Goal: Contribute content

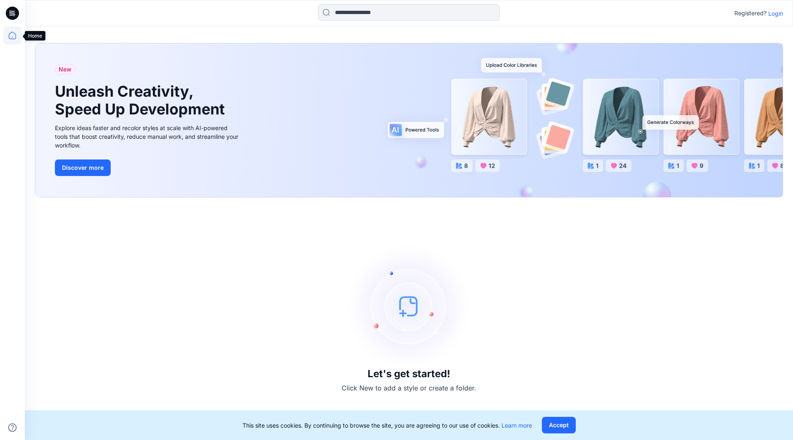
click at [12, 35] on icon at bounding box center [12, 35] width 18 height 18
click at [559, 425] on button "Accept" at bounding box center [559, 425] width 34 height 17
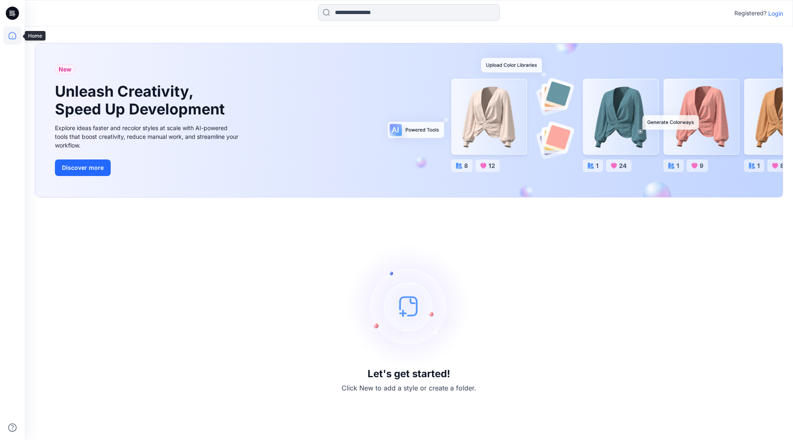
click at [12, 36] on icon at bounding box center [12, 35] width 18 height 18
click at [13, 13] on icon at bounding box center [12, 13] width 13 height 13
click at [775, 14] on p "Login" at bounding box center [776, 13] width 15 height 9
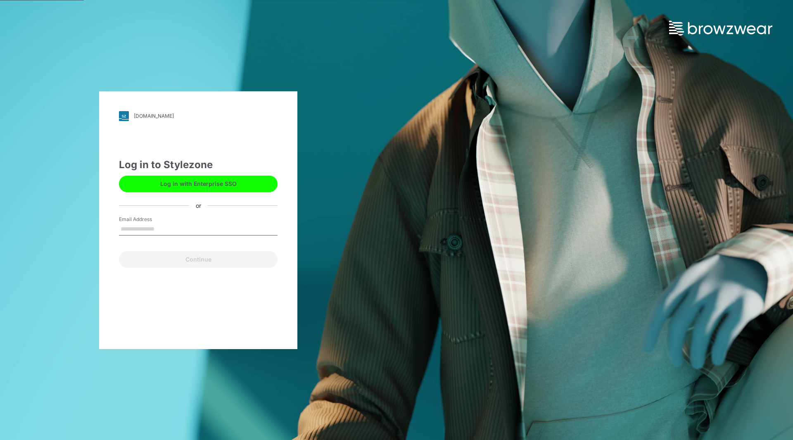
click at [153, 230] on input "Email Address" at bounding box center [198, 229] width 159 height 12
type input "**********"
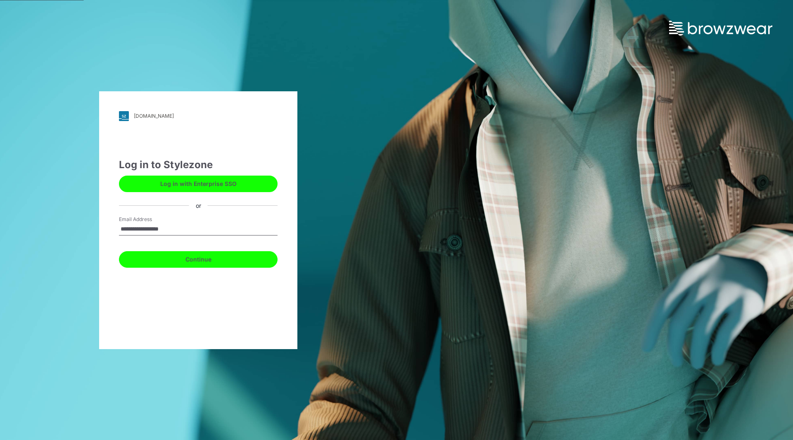
click at [192, 259] on button "Continue" at bounding box center [198, 259] width 159 height 17
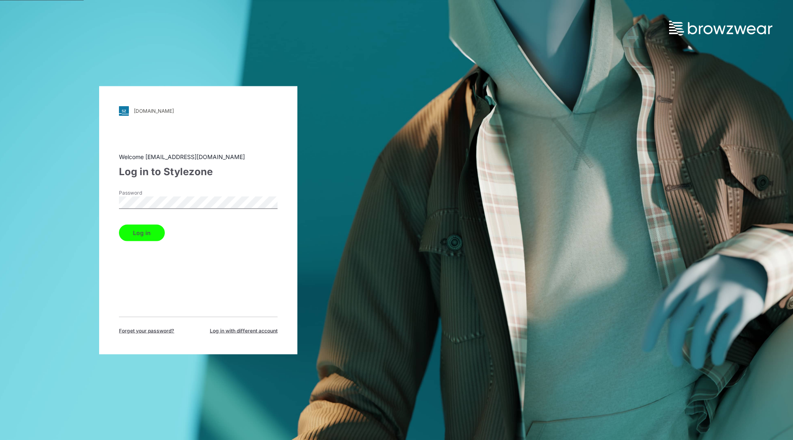
click at [147, 234] on button "Log in" at bounding box center [142, 232] width 46 height 17
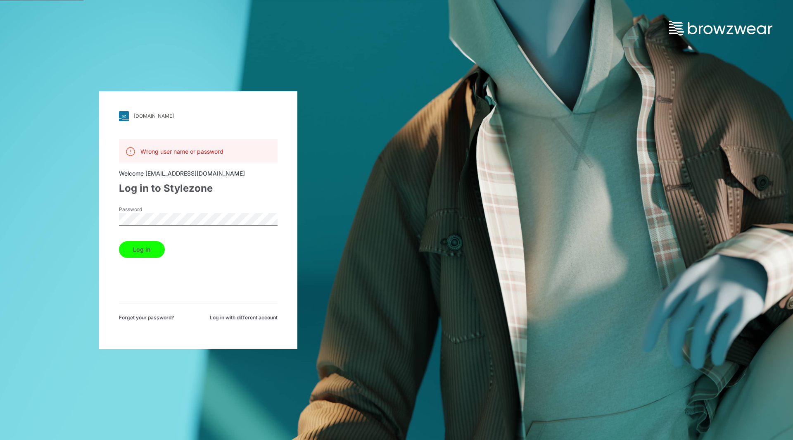
click at [149, 249] on button "Log in" at bounding box center [142, 249] width 46 height 17
click at [145, 250] on button "Log in" at bounding box center [142, 249] width 46 height 17
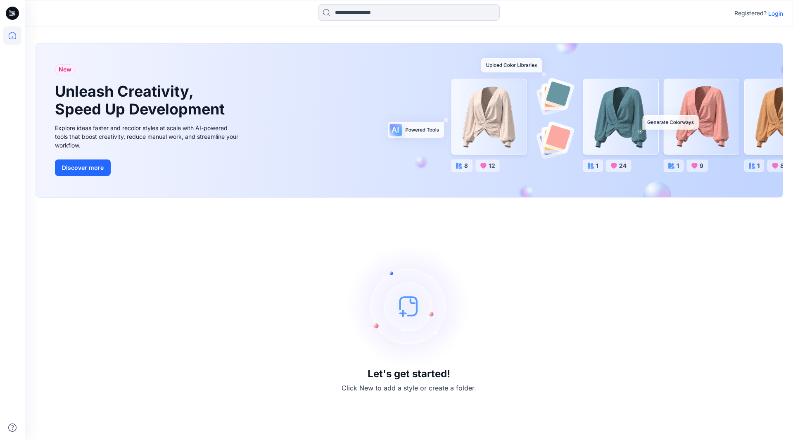
click at [776, 12] on p "Login" at bounding box center [776, 13] width 15 height 9
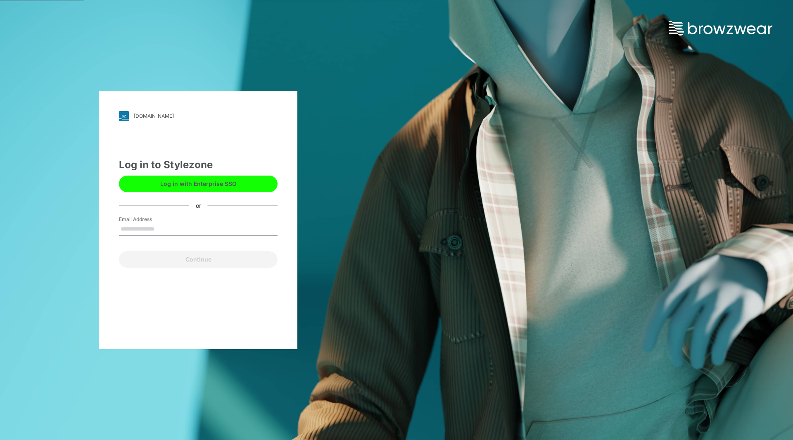
click at [150, 229] on input "Email Address" at bounding box center [198, 229] width 159 height 12
type input "**********"
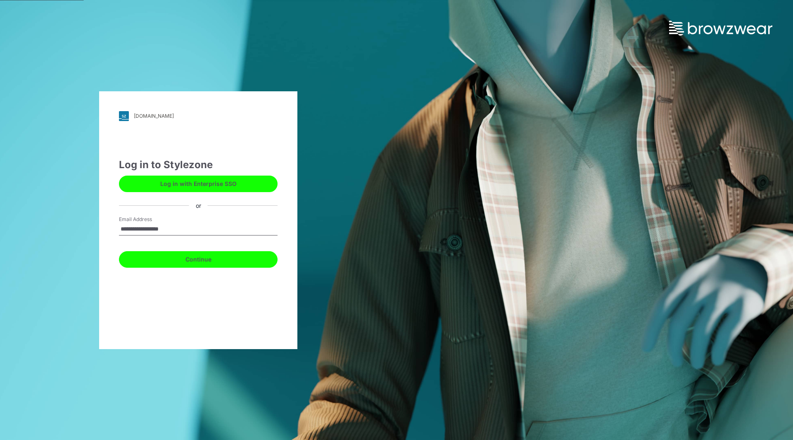
click at [164, 259] on button "Continue" at bounding box center [198, 259] width 159 height 17
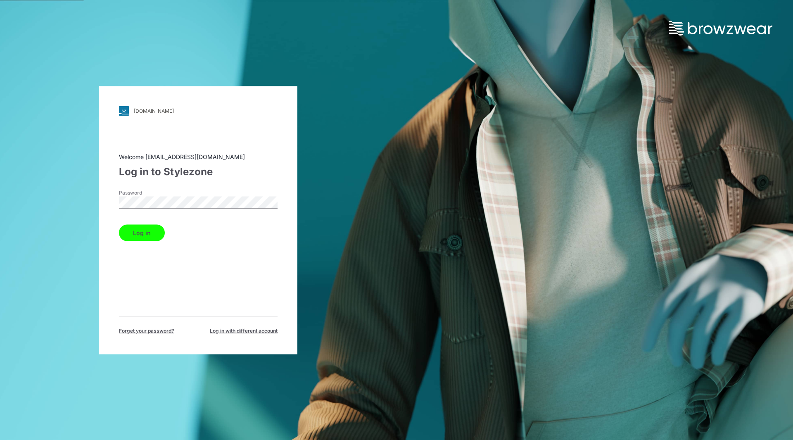
click at [131, 233] on button "Log in" at bounding box center [142, 232] width 46 height 17
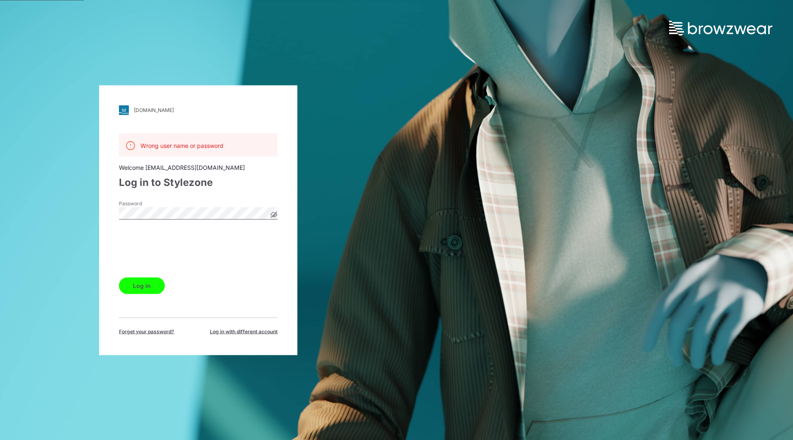
click at [148, 285] on button "Log in" at bounding box center [142, 285] width 46 height 17
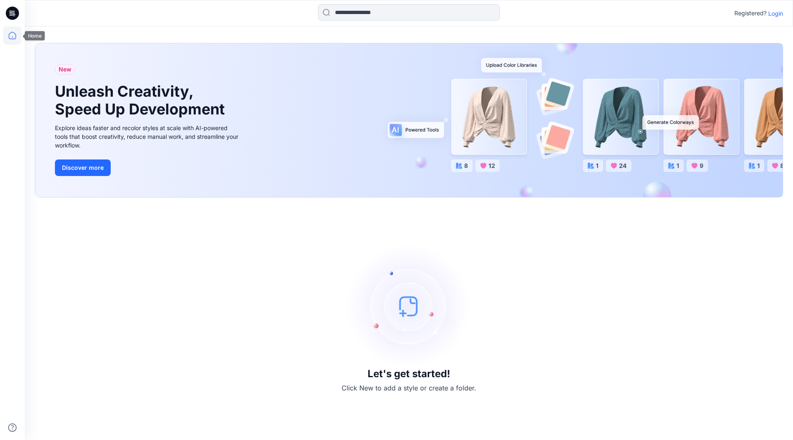
click at [12, 36] on icon at bounding box center [12, 35] width 18 height 18
click at [14, 12] on icon at bounding box center [13, 12] width 4 height 0
click at [19, 36] on icon at bounding box center [12, 35] width 18 height 18
click at [774, 14] on p "Login" at bounding box center [776, 13] width 15 height 9
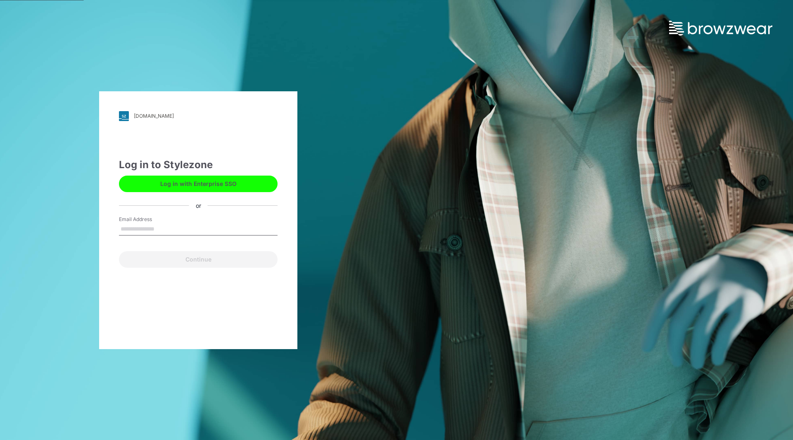
click at [141, 224] on input "Email Address" at bounding box center [198, 229] width 159 height 12
click at [154, 226] on input "Email Address" at bounding box center [198, 229] width 159 height 12
paste input "**********"
type input "**********"
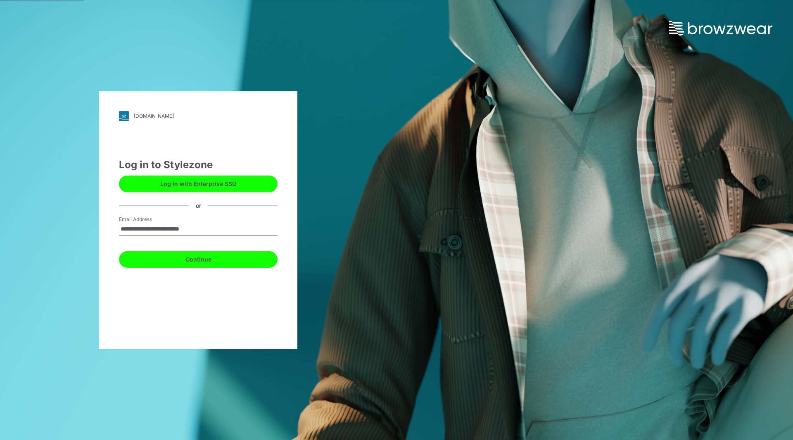
click at [175, 259] on button "Continue" at bounding box center [198, 259] width 159 height 17
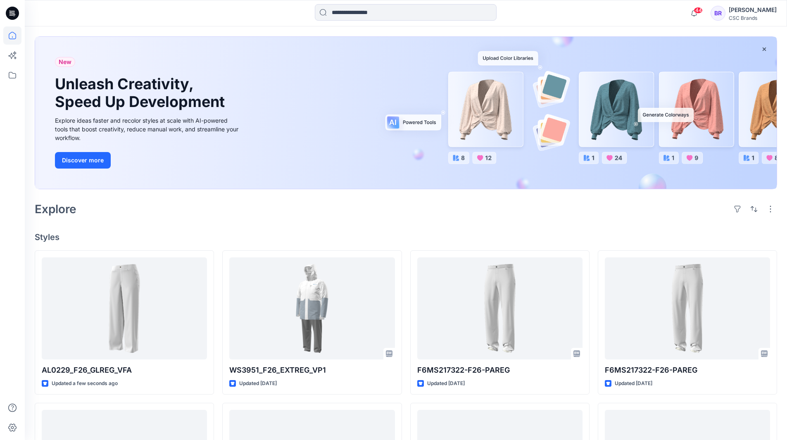
scroll to position [83, 0]
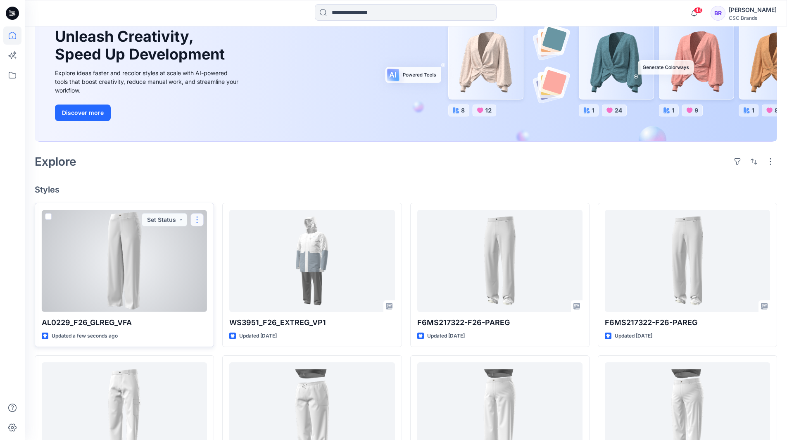
click at [200, 220] on button "button" at bounding box center [196, 219] width 13 height 13
click at [215, 238] on p "Edit" at bounding box center [212, 239] width 10 height 9
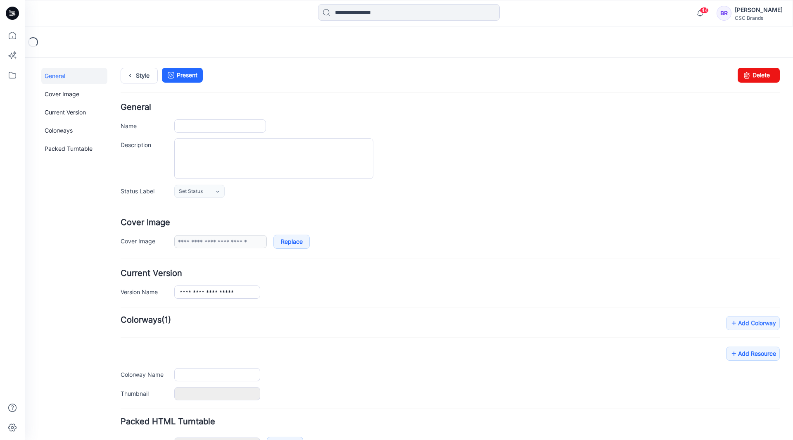
type input "**********"
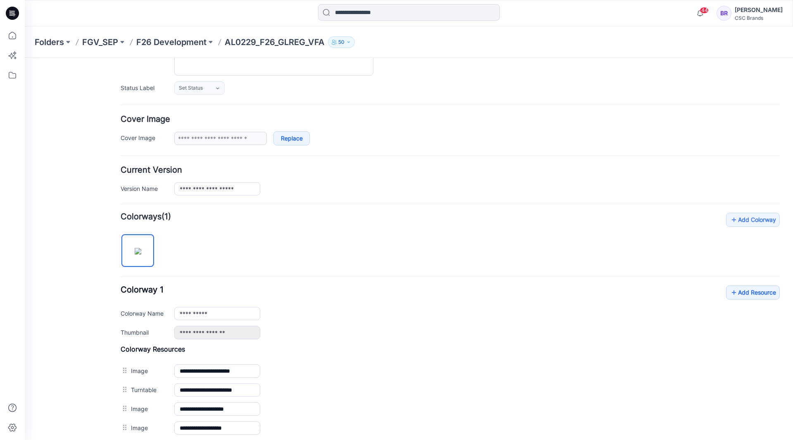
scroll to position [124, 0]
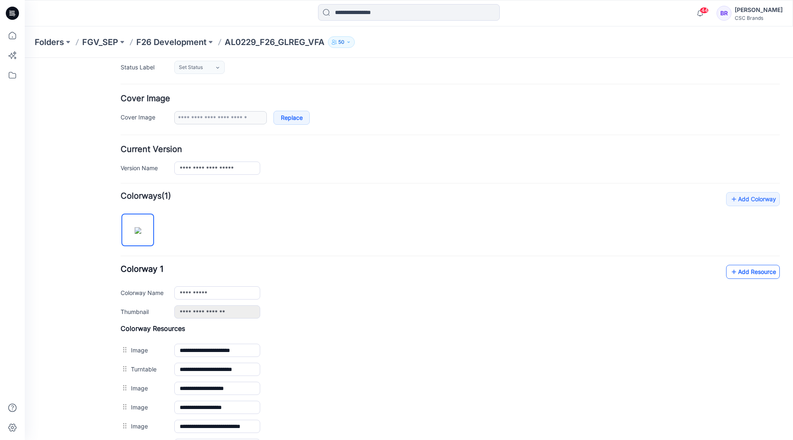
click at [747, 273] on link "Add Resource" at bounding box center [753, 272] width 54 height 14
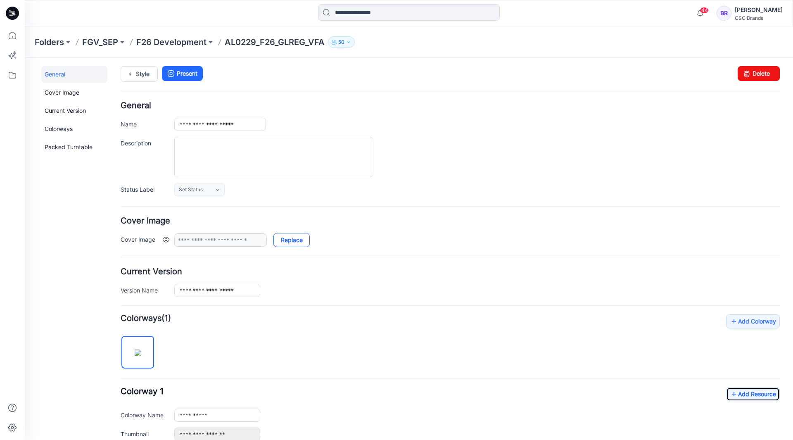
scroll to position [0, 0]
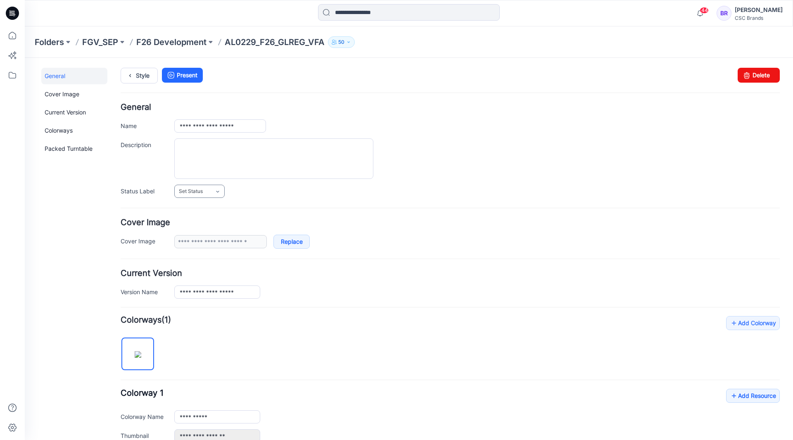
click at [221, 193] on icon at bounding box center [217, 191] width 7 height 7
click at [208, 279] on link "F/A Virtual" at bounding box center [207, 281] width 63 height 17
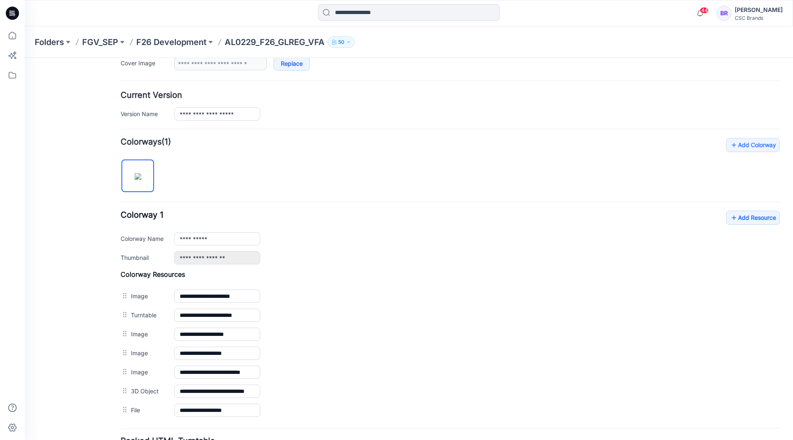
scroll to position [129, 0]
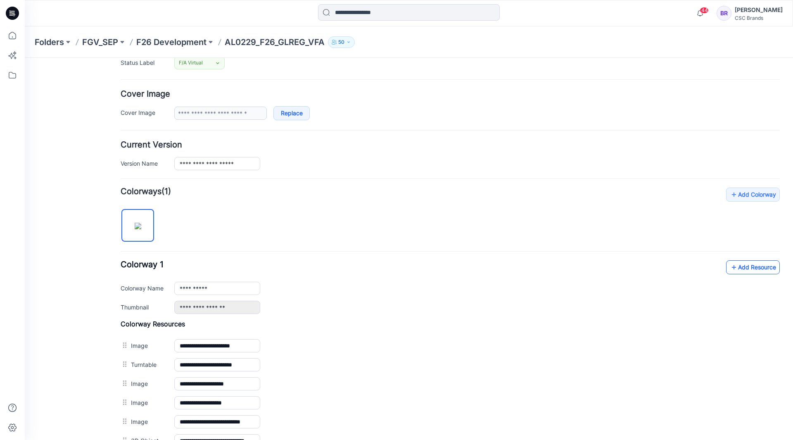
click at [745, 269] on link "Add Resource" at bounding box center [753, 267] width 54 height 14
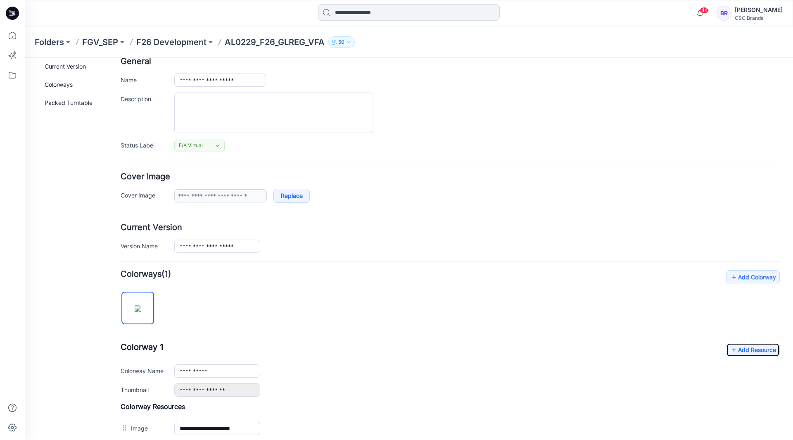
scroll to position [0, 0]
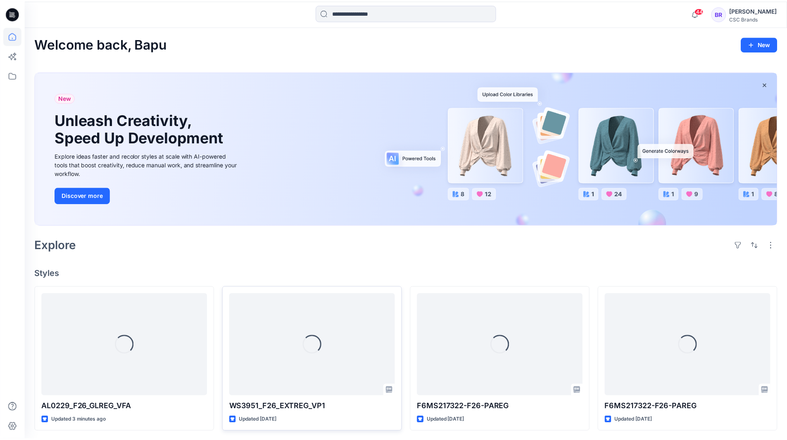
scroll to position [83, 0]
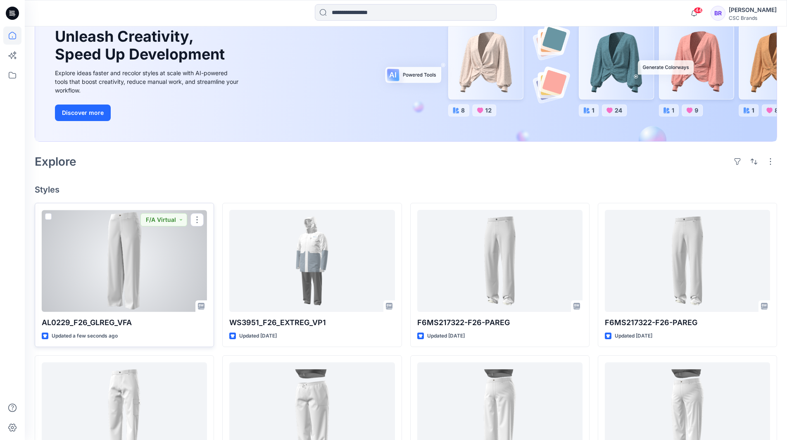
click at [123, 248] on div at bounding box center [124, 261] width 165 height 102
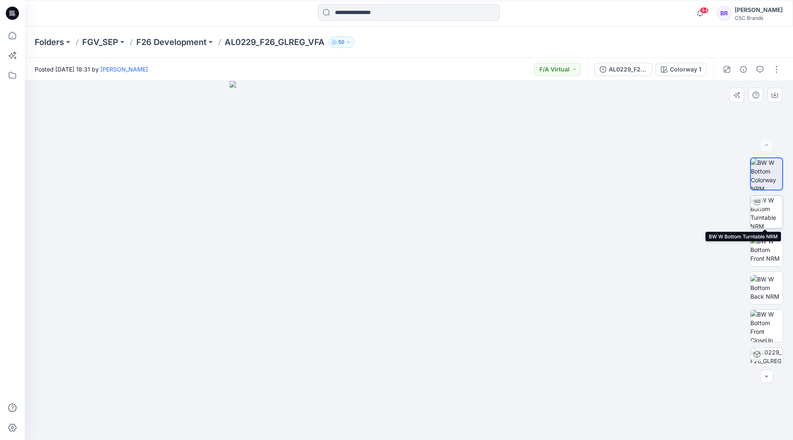
click at [764, 212] on img at bounding box center [767, 212] width 32 height 32
